Goal: Information Seeking & Learning: Learn about a topic

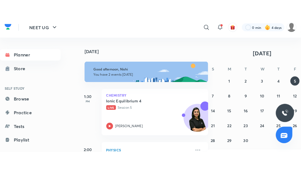
scroll to position [40, 0]
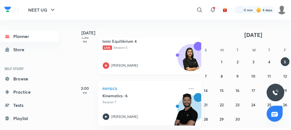
click at [106, 64] on icon at bounding box center [106, 65] width 7 height 7
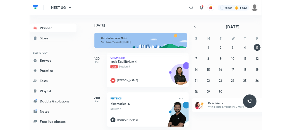
scroll to position [4, 0]
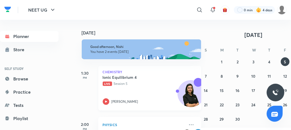
click at [105, 103] on icon at bounding box center [106, 101] width 7 height 7
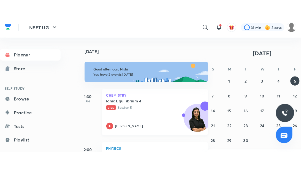
scroll to position [40, 0]
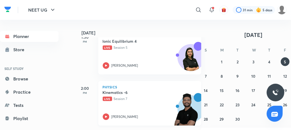
click at [107, 118] on icon at bounding box center [106, 117] width 7 height 7
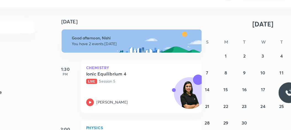
scroll to position [1, 0]
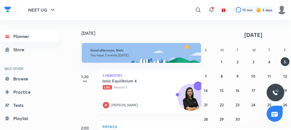
scroll to position [19, 0]
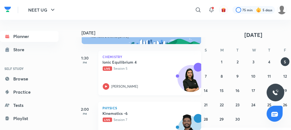
click at [106, 87] on icon at bounding box center [106, 86] width 2 height 2
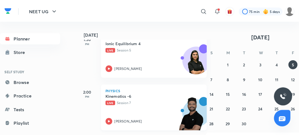
scroll to position [39, 0]
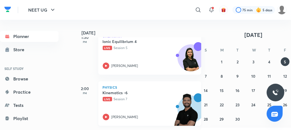
click at [107, 116] on icon at bounding box center [106, 117] width 7 height 7
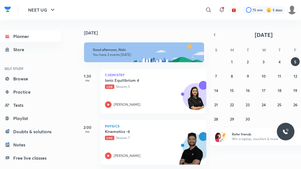
scroll to position [4, 0]
